Goal: Information Seeking & Learning: Learn about a topic

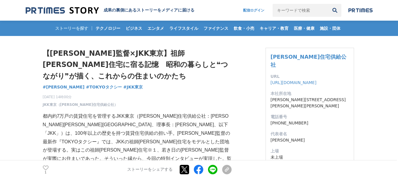
click at [134, 56] on h1 "【[PERSON_NAME]監督×JKK東京】祖師[PERSON_NAME]住宅に宿る記憶　昭和の暮らしと❝つながり❞が描く、これからの住まいのかたち" at bounding box center [137, 65] width 189 height 34
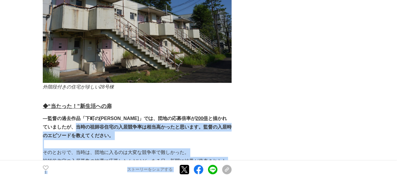
scroll to position [0, 2]
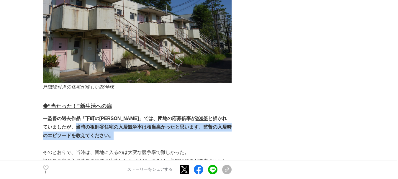
drag, startPoint x: 54, startPoint y: 98, endPoint x: 210, endPoint y: 103, distance: 155.5
click at [210, 115] on p "―監督の過去作品「下町の太陽」では、団地の応募倍率が 200倍 と描かれていましたが、当時の祖師谷住宅の入居競争率は相当高かったと思います。監督の入居時のエピ…" at bounding box center [137, 127] width 189 height 25
click at [161, 116] on strong "―監督の過去作品「下町の太陽」では、団地の応募倍率が 200倍 と描かれていましたが、当時の祖師谷住宅の入居競争率は相当高かったと思います。監督の入居時のエピ…" at bounding box center [137, 127] width 189 height 22
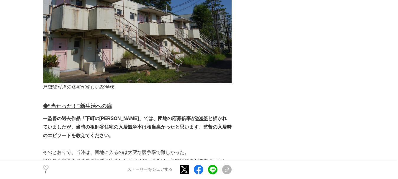
click at [129, 116] on strong "―監督の過去作品「下町の太陽」では、団地の応募倍率が 200倍 と描かれていましたが、当時の祖師谷住宅の入居競争率は相当高かったと思います。監督の入居時のエピ…" at bounding box center [137, 127] width 189 height 22
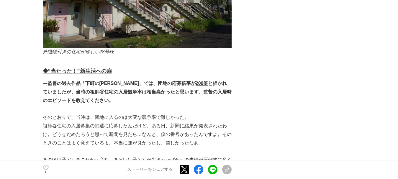
scroll to position [738, 0]
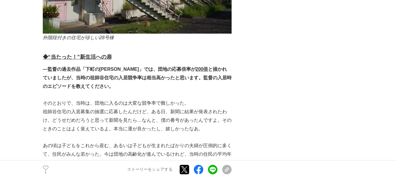
click at [159, 108] on p "祖師谷住宅の入居募集の抽選に応募したんだけど、ある日、新聞に結果が発表されたわけ。どうせだめだろうと思って新聞を見たら…なんと、僕の番号があったんですよ。その…" at bounding box center [137, 120] width 189 height 25
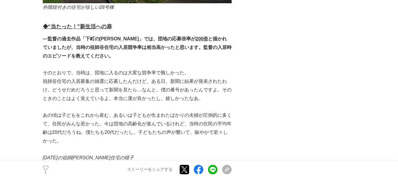
scroll to position [689, 0]
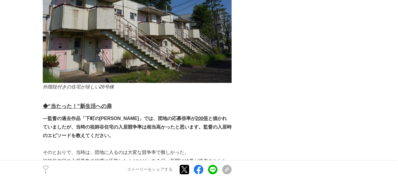
drag, startPoint x: 143, startPoint y: 79, endPoint x: 157, endPoint y: 81, distance: 13.4
click at [157, 102] on h3 "◆ “当たった！”新生活への扉" at bounding box center [137, 106] width 189 height 9
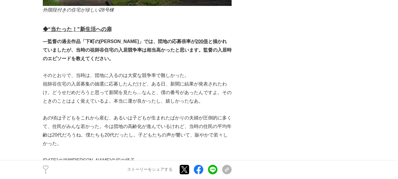
scroll to position [738, 0]
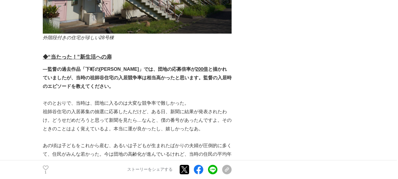
drag, startPoint x: 174, startPoint y: 83, endPoint x: 199, endPoint y: 81, distance: 25.2
click at [199, 108] on p "祖師谷住宅の入居募集の抽選に応募したんだけど、ある日、新聞に結果が発表されたわけ。どうせだめだろうと思って新聞を見たら…なんと、僕の番号があったんですよ。その…" at bounding box center [137, 120] width 189 height 25
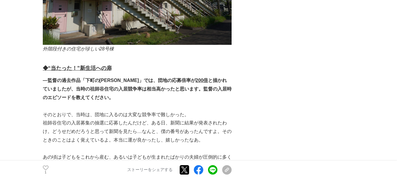
click at [182, 77] on p "―監督の過去作品「下町の[PERSON_NAME]」では、団地の応募倍率が 200倍 と描かれていましたが、当時の祖師谷住宅の入居競争率は相当高かったと思いま…" at bounding box center [137, 89] width 189 height 25
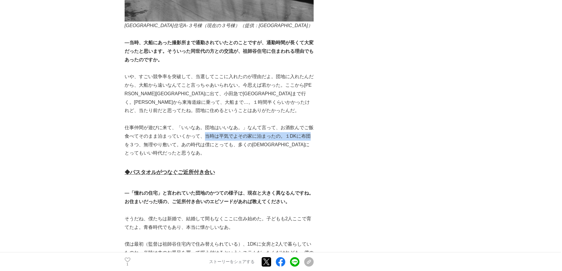
scroll to position [0, 2]
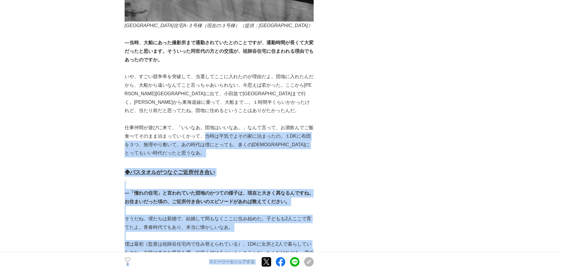
drag, startPoint x: 204, startPoint y: 97, endPoint x: 316, endPoint y: 103, distance: 111.8
drag, startPoint x: 301, startPoint y: 101, endPoint x: 289, endPoint y: 102, distance: 12.5
click at [301, 124] on p "仕事仲間が遊びに来て、「いいなあ。団地はいいなあ。」なんて言って、お酒飲んでご飯食べてそのまま泊まっていくかって、当時は平気でよその家に泊まったの。１DKに布…" at bounding box center [219, 141] width 189 height 34
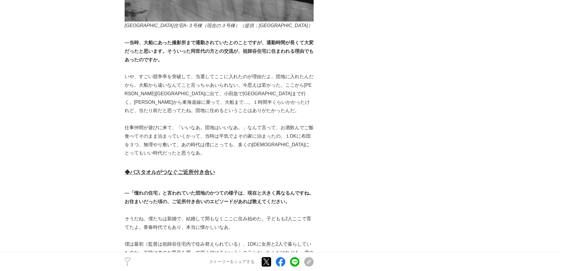
click at [151, 124] on p "仕事仲間が遊びに来て、「いいなあ。団地はいいなあ。」なんて言って、お酒飲んでご飯食べてそのまま泊まっていくかって、当時は平気でよその家に泊まったの。１DKに布…" at bounding box center [219, 141] width 189 height 34
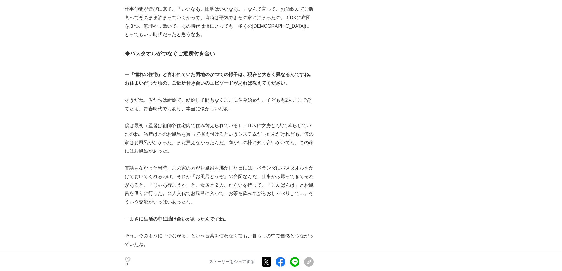
scroll to position [1329, 0]
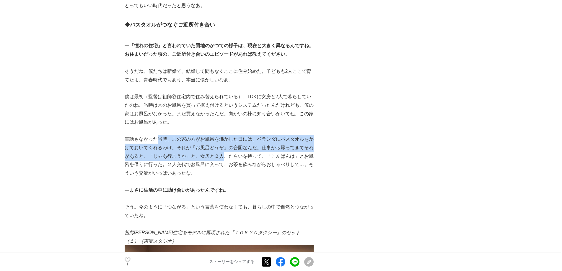
drag, startPoint x: 172, startPoint y: 103, endPoint x: 222, endPoint y: 119, distance: 52.6
click at [222, 135] on p "電話もなかった当時、この家の方がお風呂を沸かした日には、ベランダにバスタオルをかけておいてくれるわけ。それが「お風呂どうぞ」の合図なんだ。仕事から帰ってきてそ…" at bounding box center [219, 156] width 189 height 43
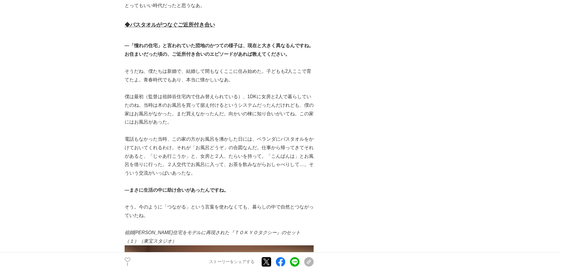
drag, startPoint x: 106, startPoint y: 78, endPoint x: 44, endPoint y: 43, distance: 71.0
drag, startPoint x: 220, startPoint y: 74, endPoint x: 223, endPoint y: 72, distance: 4.1
click at [220, 93] on p "僕は最初（監督は祖師谷住宅内で住み替えられている）、1DKに女房と2人で暮らしていたのね。当時は木のお風呂を買って据え付けるというシステムだったんだけれども、…" at bounding box center [219, 110] width 189 height 34
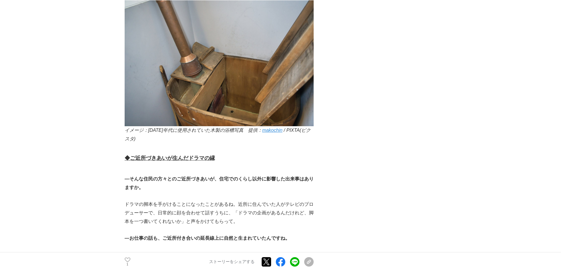
scroll to position [2117, 0]
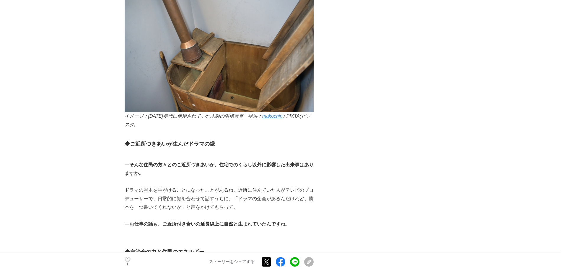
click at [225, 186] on p "ドラマの脚本を手がけることになったことがあるね。近所に住んでいた人がテレビのプロデューサーで、日常的に顔を合わせて話すうちに、「ドラマの企画があるんだけれど、…" at bounding box center [219, 198] width 189 height 25
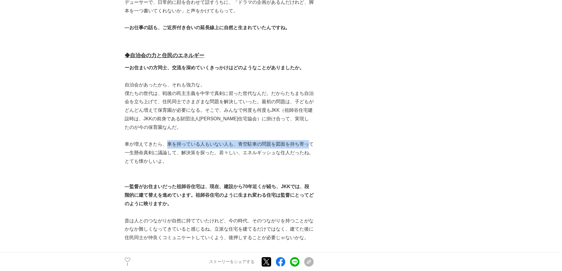
scroll to position [0, 2]
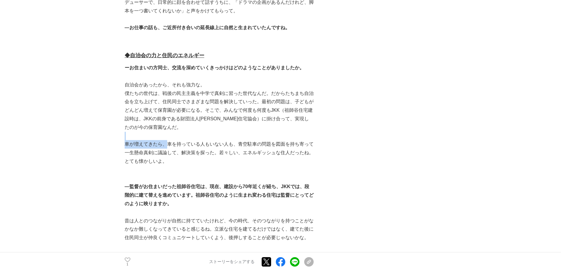
drag, startPoint x: 169, startPoint y: 87, endPoint x: 173, endPoint y: 81, distance: 7.0
click at [223, 140] on p "車が増えてきたら、車を持っている人もいない人も、青空駐車の問題を図面を持ち寄って一生懸命真剣に議論して、解決策を探った。若々しい、エネルギッシュな住人だったね…" at bounding box center [219, 152] width 189 height 25
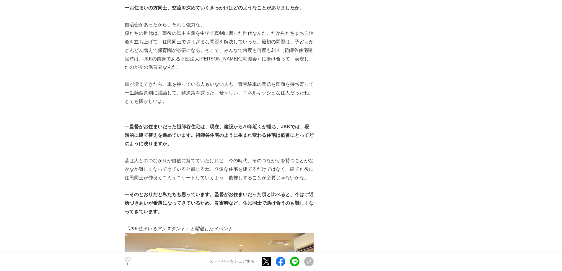
click at [212, 124] on strong "―監督がお住まいだった祖師谷住宅は、現在、建設から70年近くが経ち、JKKでは、段階的に建て替えを進めています。祖師谷住宅のように生まれ変わる住宅は監督にとっ…" at bounding box center [219, 135] width 189 height 22
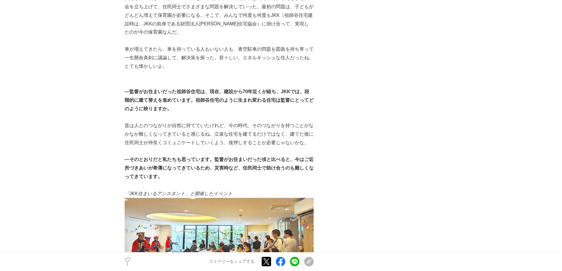
scroll to position [2412, 1]
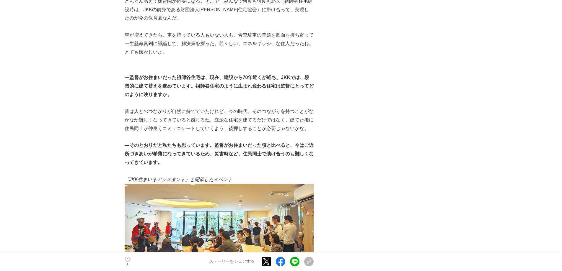
click at [133, 108] on p "昔は人とのつながりが自然に持てていたけれど、今の時代、そのつながりを持つことがなかなか難しくなってきていると感じるね。立派な住宅を建てるだけではなく、建てた後…" at bounding box center [219, 120] width 189 height 25
click at [134, 108] on p "昔は人とのつながりが自然に持てていたけれど、今の時代、そのつながりを持つことがなかなか難しくなってきていると感じるね。立派な住宅を建てるだけではなく、建てた後…" at bounding box center [219, 120] width 189 height 25
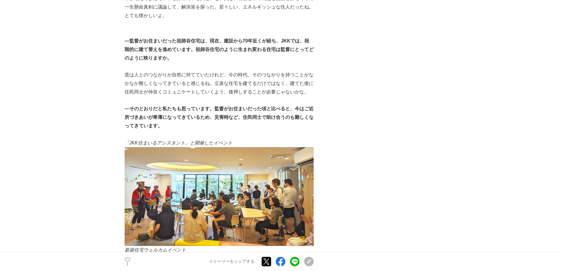
scroll to position [2461, 1]
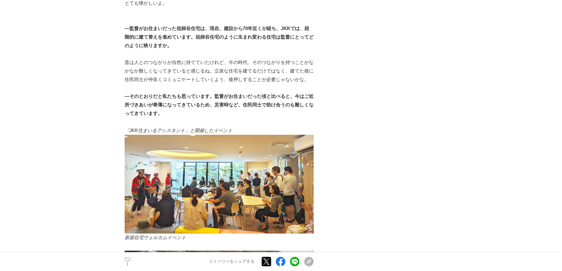
click at [143, 94] on strong "―そのとおりだと私たちも思っています。監督がお住まいだった頃と比べると、今はご近所づきあいが希薄になってきているため、災害時など、住民同士で助け合うのも難しく…" at bounding box center [219, 105] width 189 height 22
click at [142, 94] on strong "―そのとおりだと私たちも思っています。監督がお住まいだった頃と比べると、今はご近所づきあいが希薄になってきているため、災害時など、住民同士で助け合うのも難しく…" at bounding box center [219, 105] width 189 height 22
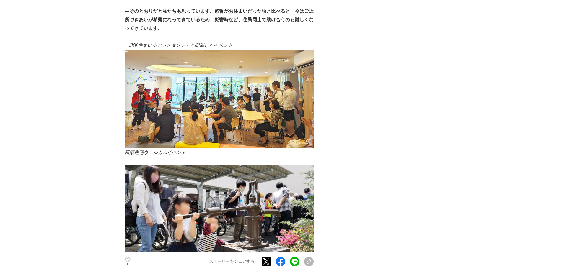
scroll to position [2560, 1]
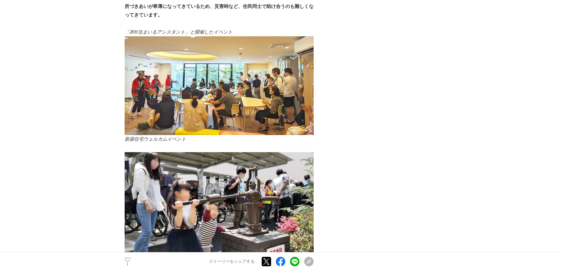
click at [145, 137] on em "新築住宅ウェルカムイベント" at bounding box center [155, 139] width 61 height 5
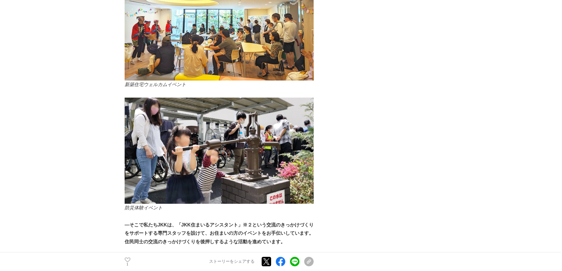
scroll to position [2707, 1]
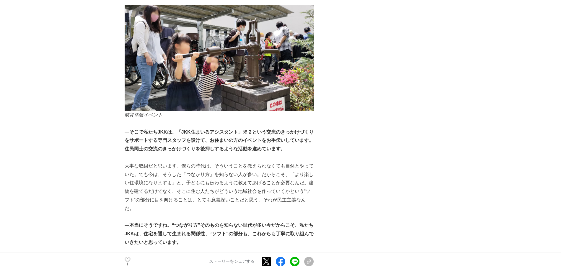
click at [147, 130] on strong "―そこで私たちJKKは、「JKK住まいるアシスタント」※２という交流のきっかけづくりをサポートする専門スタッフを設けて、お住まいの方のイベントをお手伝いしてい…" at bounding box center [219, 141] width 189 height 22
click at [149, 130] on strong "―そこで私たちJKKは、「JKK住まいるアシスタント」※２という交流のきっかけづくりをサポートする専門スタッフを設けて、お住まいの方のイベントをお手伝いしてい…" at bounding box center [219, 141] width 189 height 22
click at [198, 130] on strong "―そこで私たちJKKは、「JKK住まいるアシスタント」※２という交流のきっかけづくりをサポートする専門スタッフを設けて、お住まいの方のイベントをお手伝いしてい…" at bounding box center [219, 141] width 189 height 22
click at [224, 130] on strong "―そこで私たちJKKは、「JKK住まいるアシスタント」※２という交流のきっかけづくりをサポートする専門スタッフを設けて、お住まいの方のイベントをお手伝いしてい…" at bounding box center [219, 141] width 189 height 22
click at [210, 130] on strong "―そこで私たちJKKは、「JKK住まいるアシスタント」※２という交流のきっかけづくりをサポートする専門スタッフを設けて、お住まいの方のイベントをお手伝いしてい…" at bounding box center [219, 141] width 189 height 22
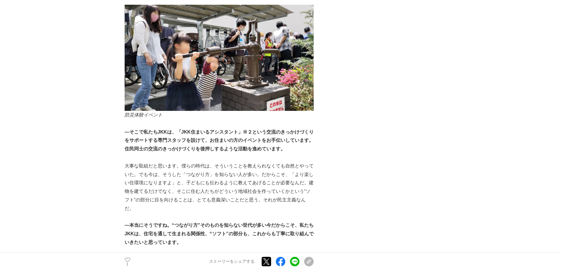
click at [170, 130] on strong "―そこで私たちJKKは、「JKK住まいるアシスタント」※２という交流のきっかけづくりをサポートする専門スタッフを設けて、お住まいの方のイベントをお手伝いしてい…" at bounding box center [219, 141] width 189 height 22
click at [160, 162] on p "大事な取組だと思います。僕らの時代は、そういうことを教えられなくても自然とやっていた。でも今は、そうした「つながり方」を知らない人が多い。だからこそ、「より楽…" at bounding box center [219, 187] width 189 height 51
click at [140, 162] on p "大事な取組だと思います。僕らの時代は、そういうことを教えられなくても自然とやっていた。でも今は、そうした「つながり方」を知らない人が多い。だからこそ、「より楽…" at bounding box center [219, 187] width 189 height 51
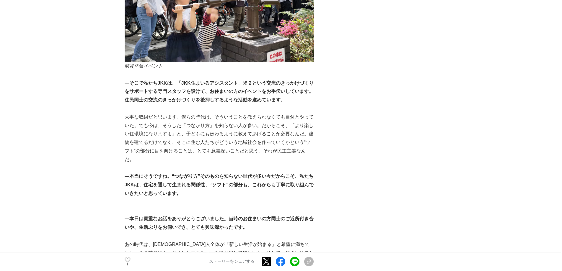
click at [125, 113] on p "大事な取組だと思います。僕らの時代は、そういうことを教えられなくても自然とやっていた。でも今は、そうした「つながり方」を知らない人が多い。だからこそ、「より楽…" at bounding box center [219, 138] width 189 height 51
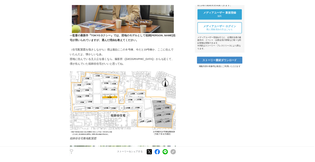
scroll to position [219, 1]
